Goal: Information Seeking & Learning: Compare options

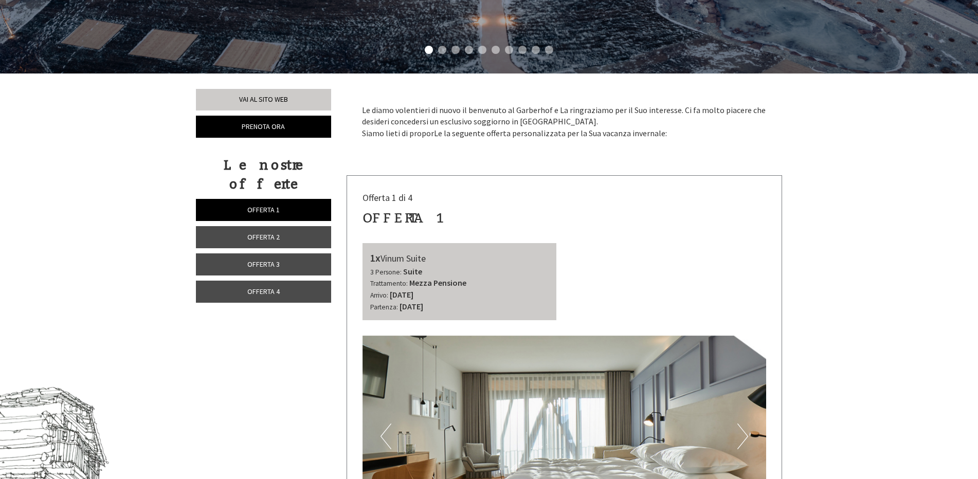
scroll to position [360, 0]
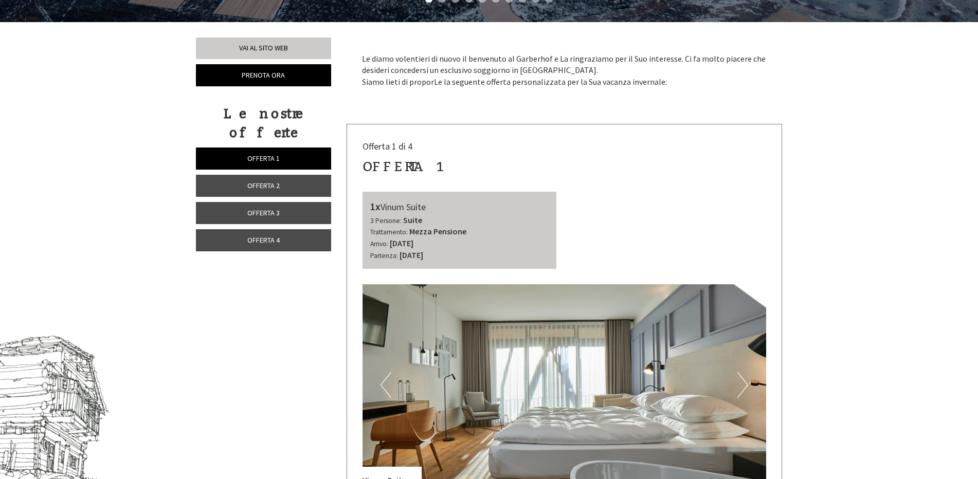
click at [273, 229] on link "Offerta 4" at bounding box center [263, 240] width 135 height 22
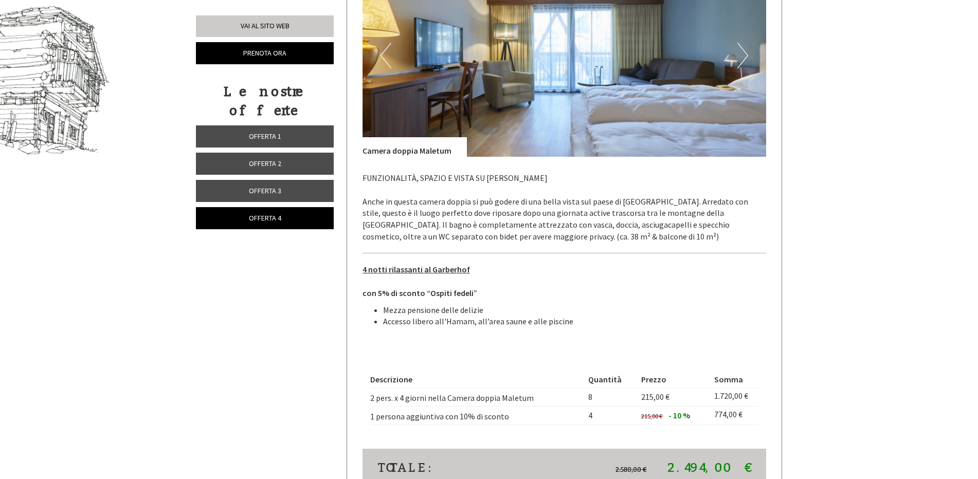
scroll to position [741, 0]
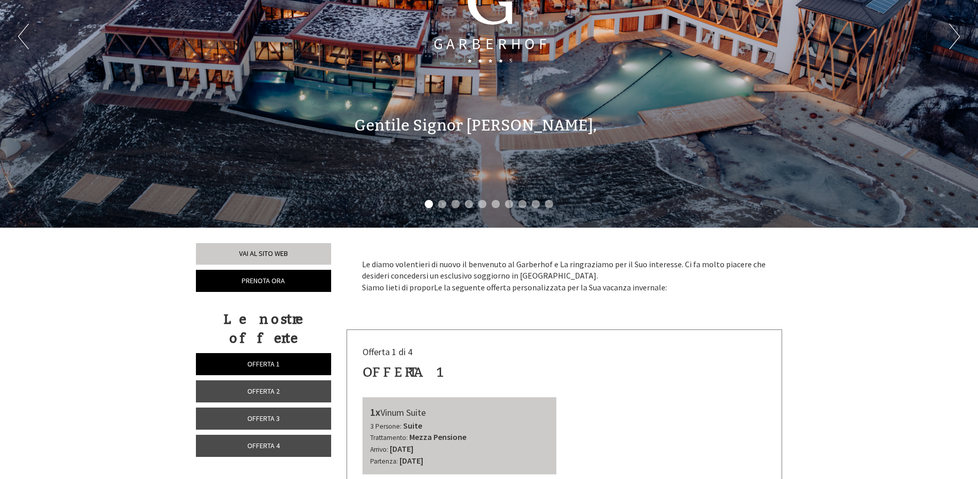
scroll to position [257, 0]
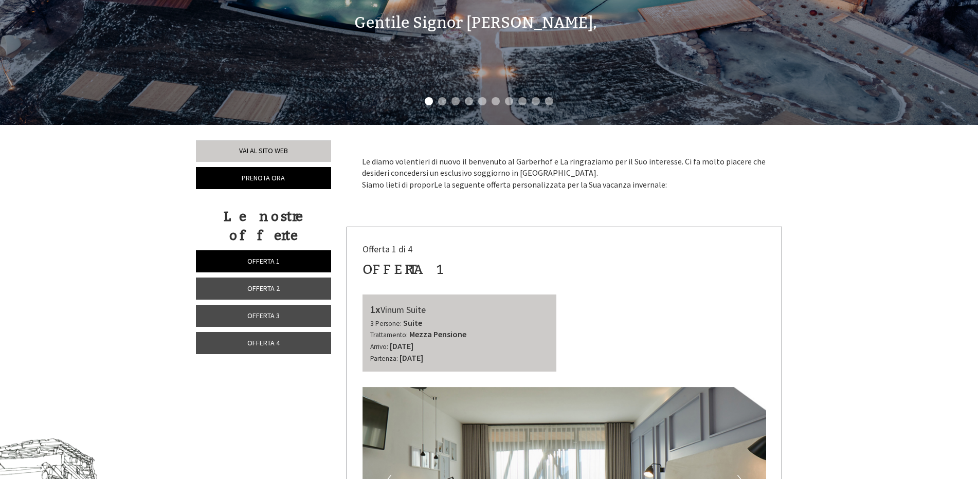
click at [287, 278] on link "Offerta 2" at bounding box center [263, 289] width 135 height 22
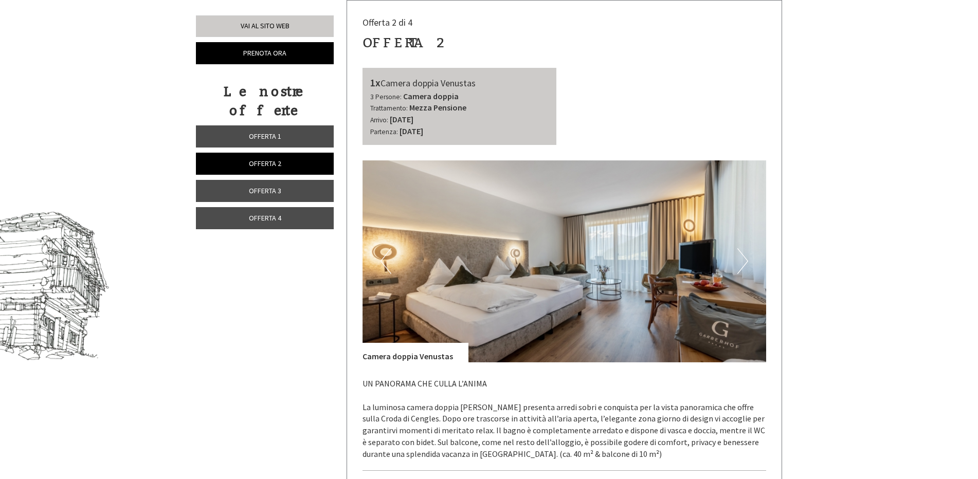
click at [275, 186] on span "Offerta 3" at bounding box center [265, 190] width 32 height 9
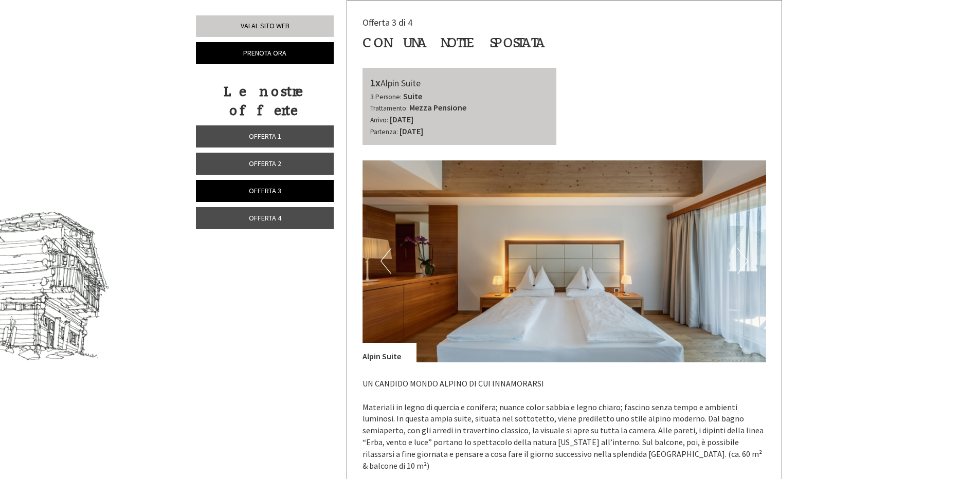
click at [281, 213] on span "Offerta 4" at bounding box center [265, 217] width 32 height 9
